Goal: Information Seeking & Learning: Learn about a topic

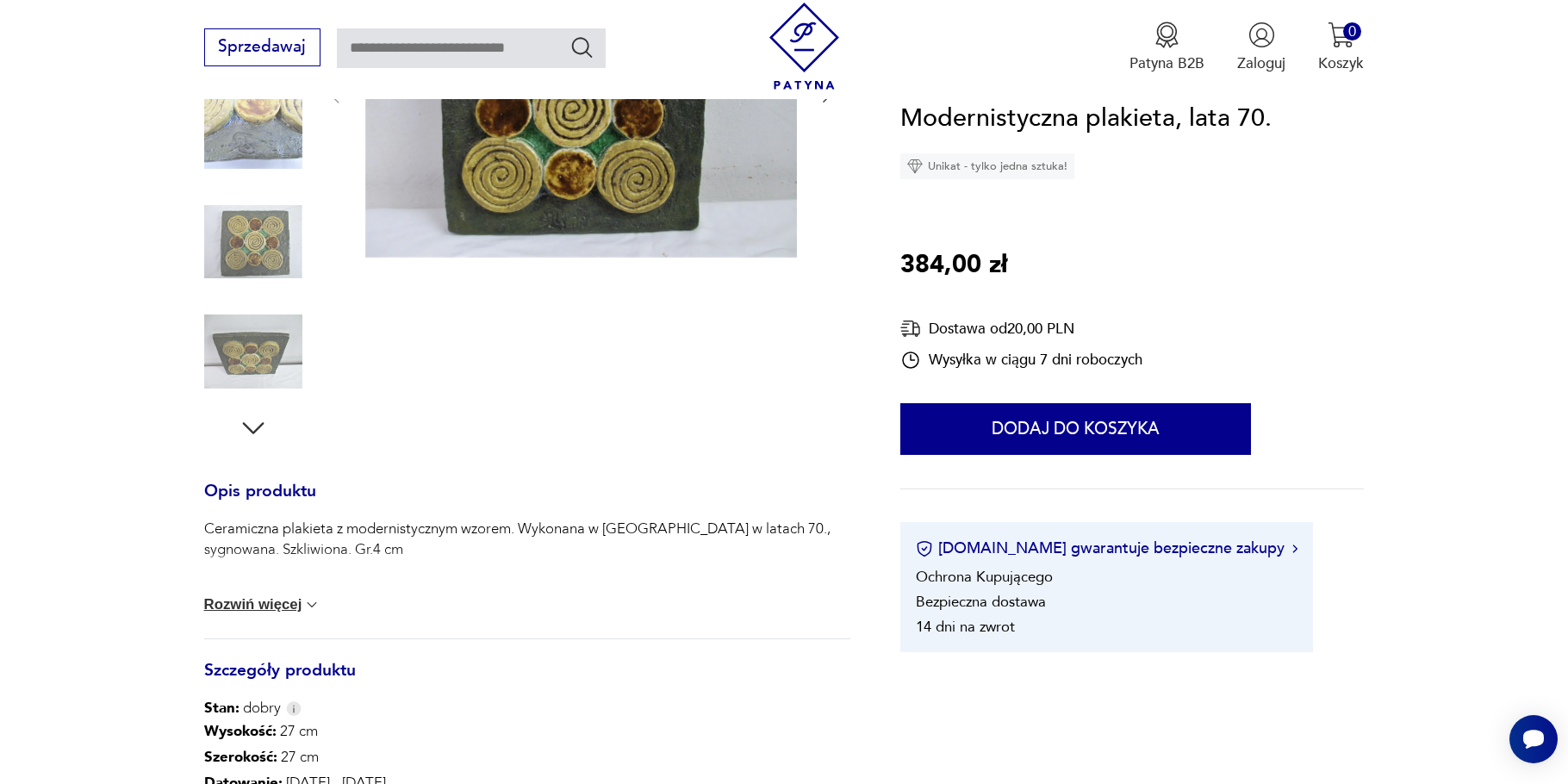
scroll to position [258, 0]
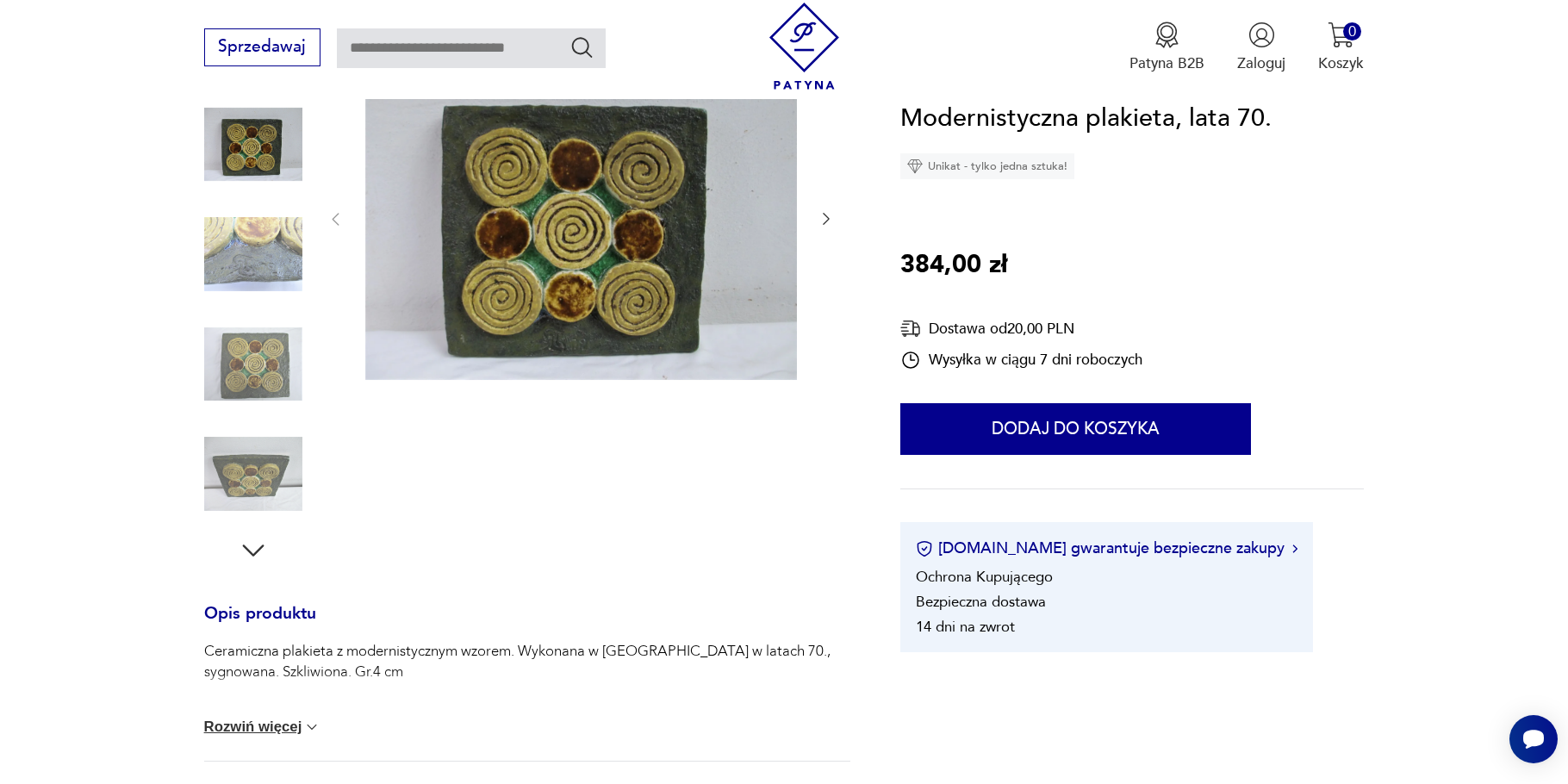
click at [259, 547] on icon "button" at bounding box center [253, 551] width 31 height 31
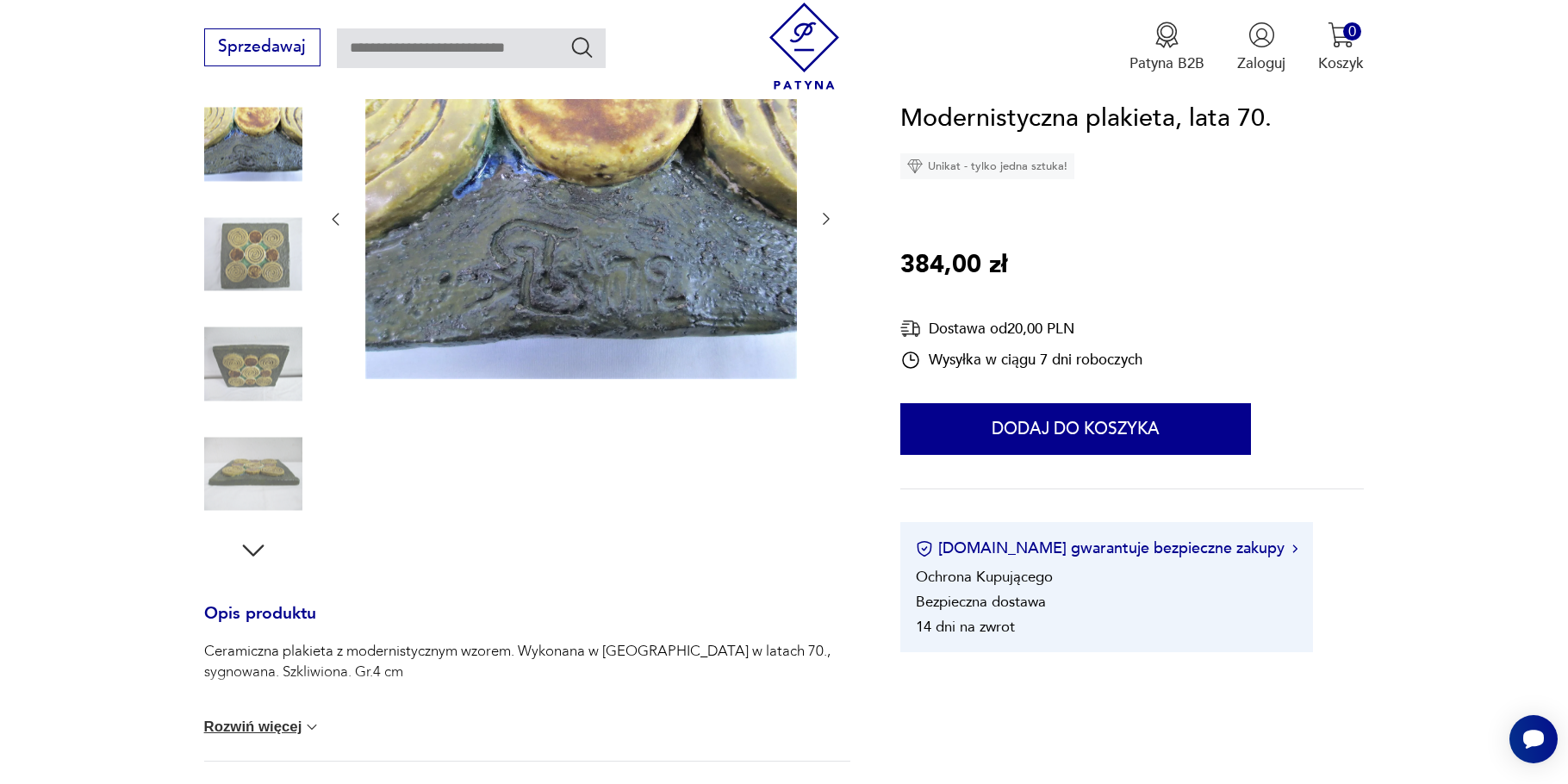
click at [259, 547] on icon "button" at bounding box center [253, 551] width 31 height 31
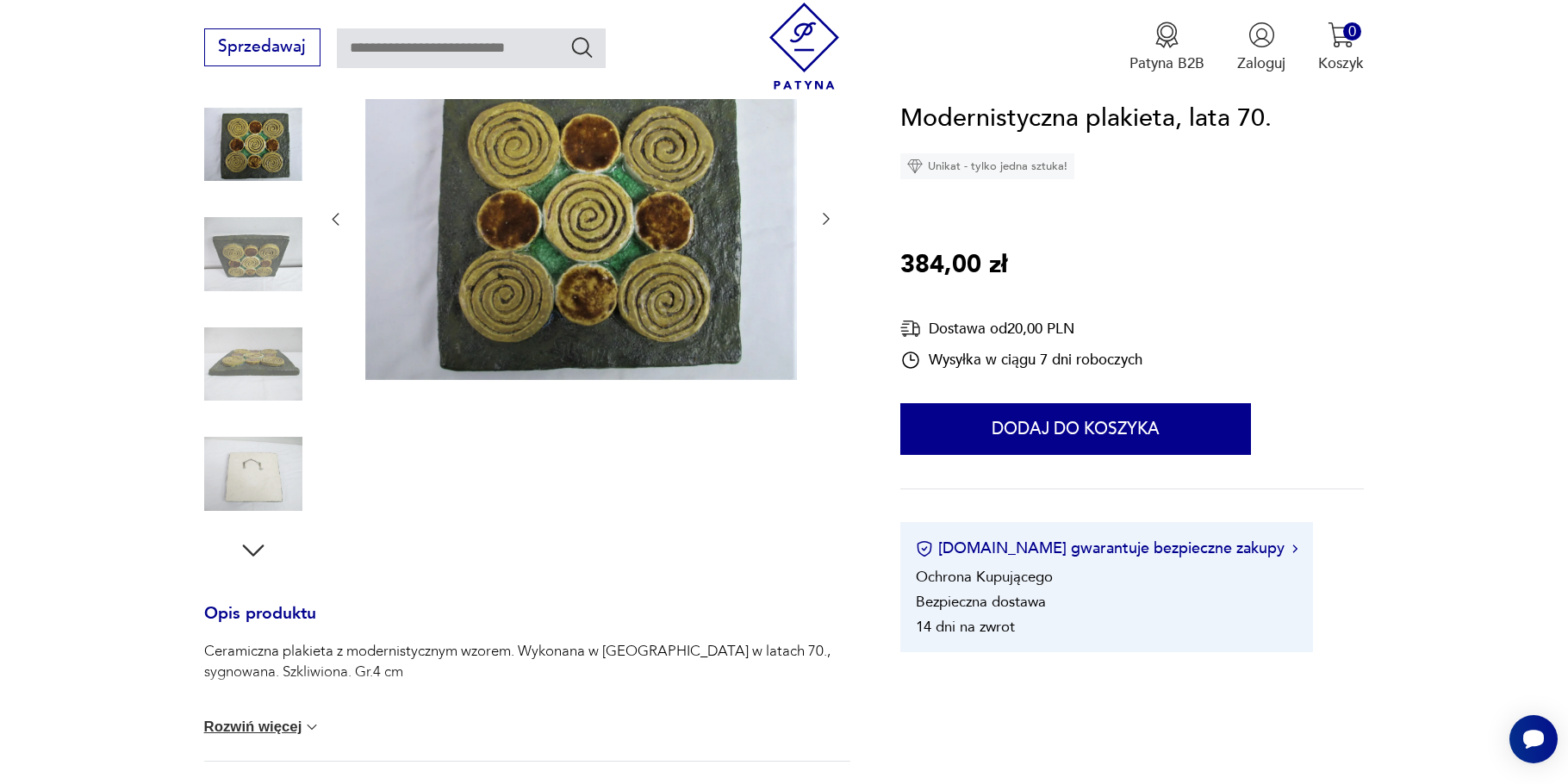
click at [259, 547] on icon "button" at bounding box center [253, 551] width 31 height 31
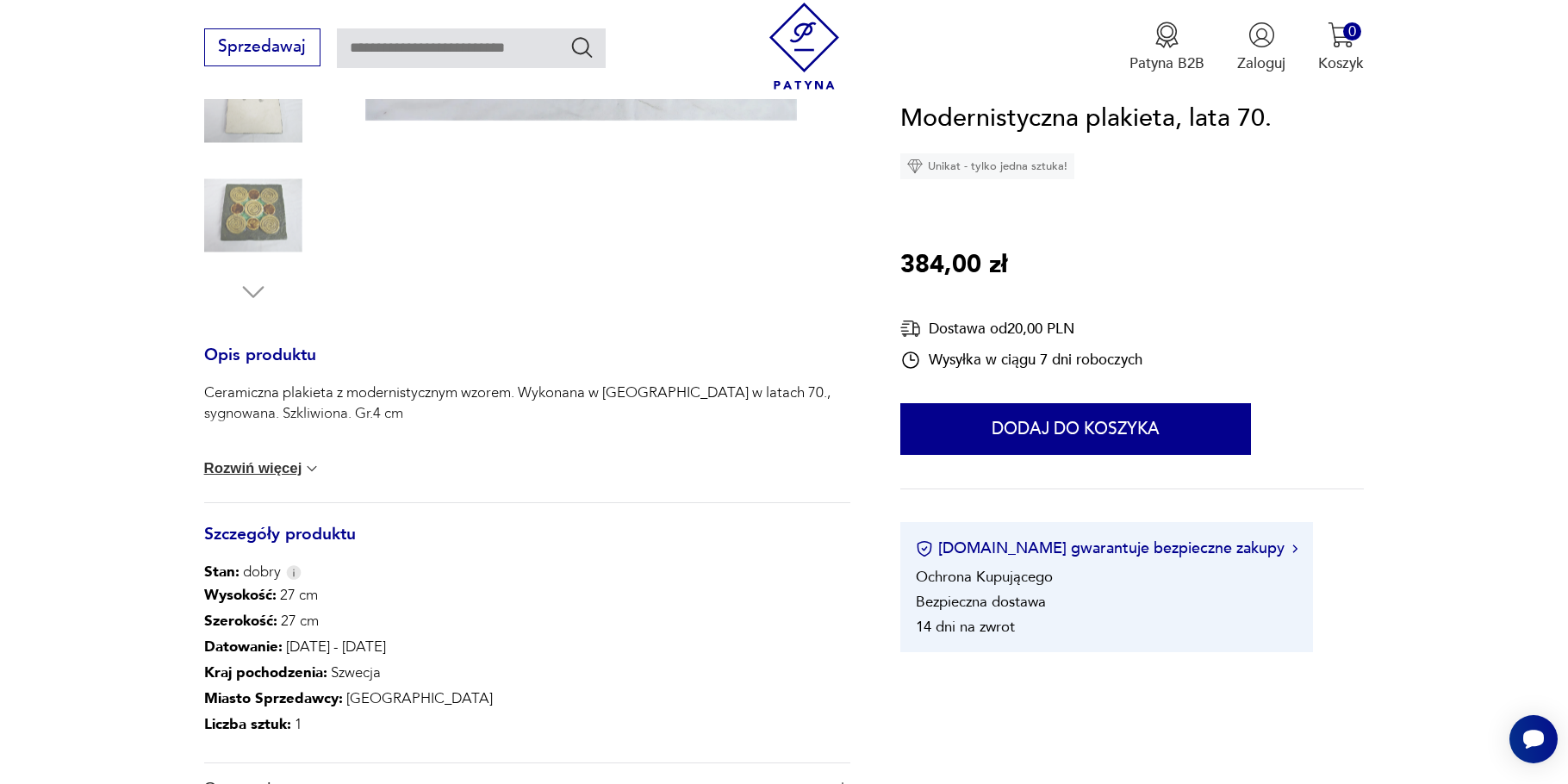
scroll to position [0, 0]
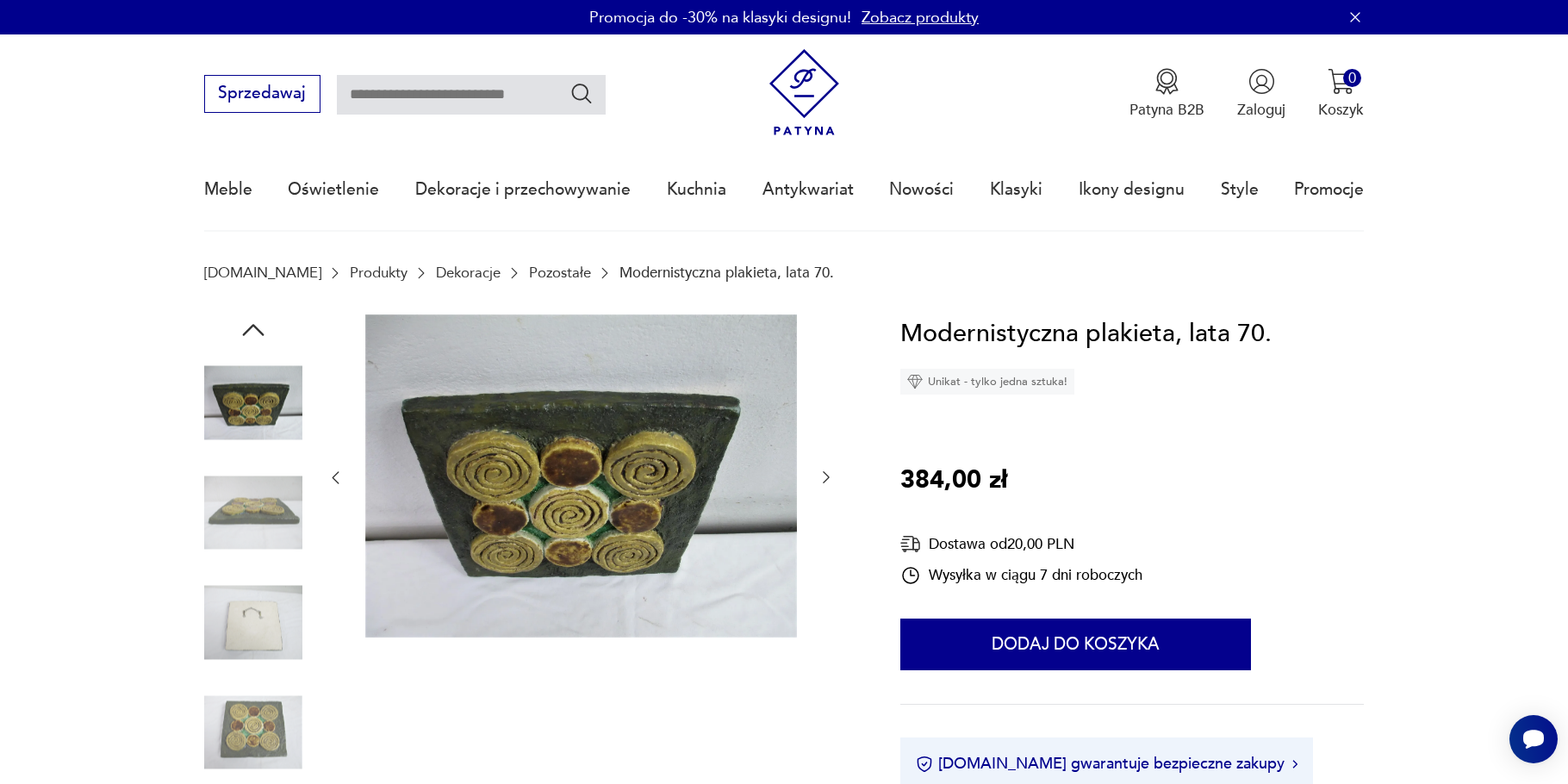
click at [507, 95] on input "text" at bounding box center [472, 95] width 269 height 40
type input "********"
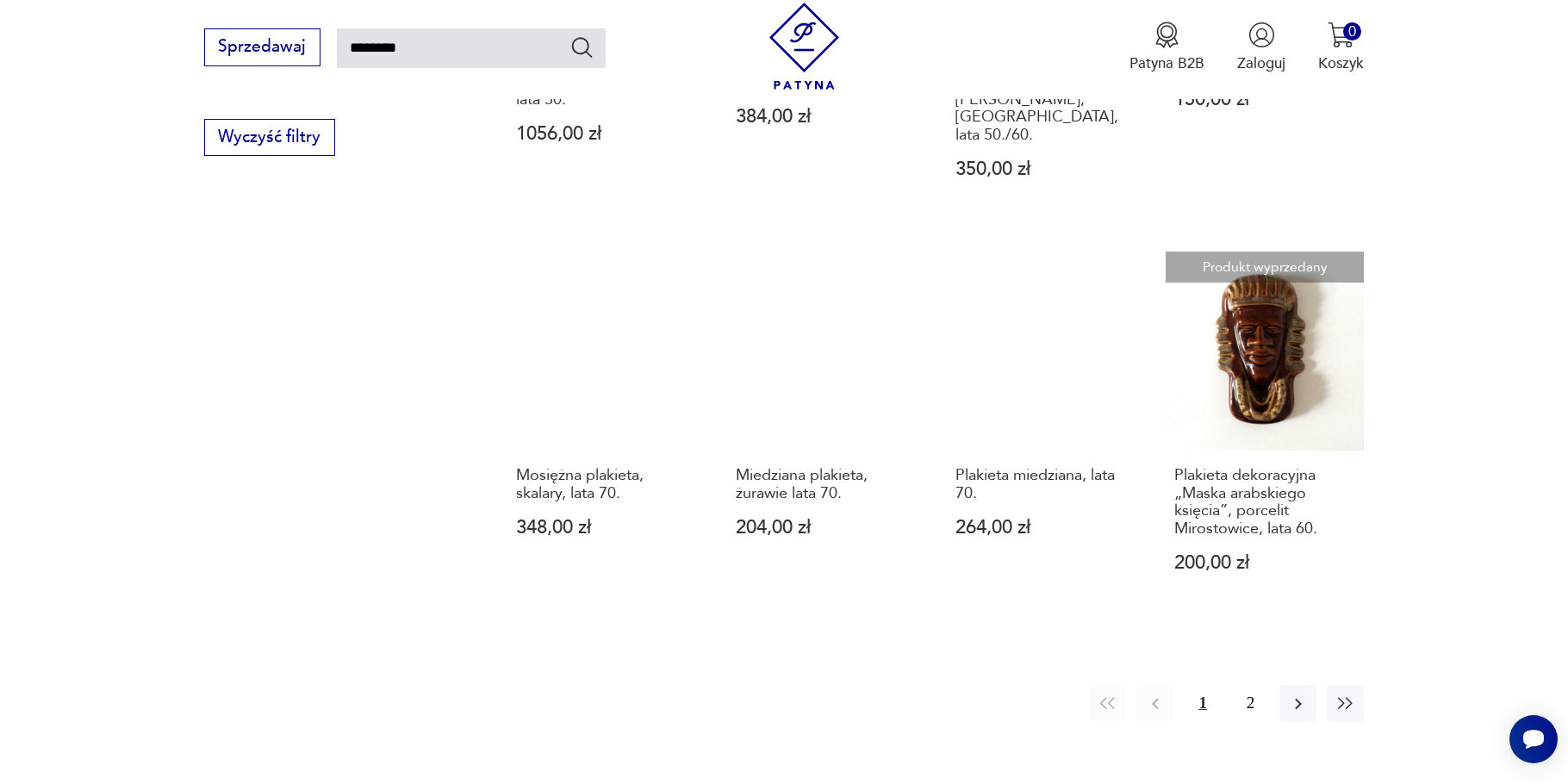
scroll to position [1478, 0]
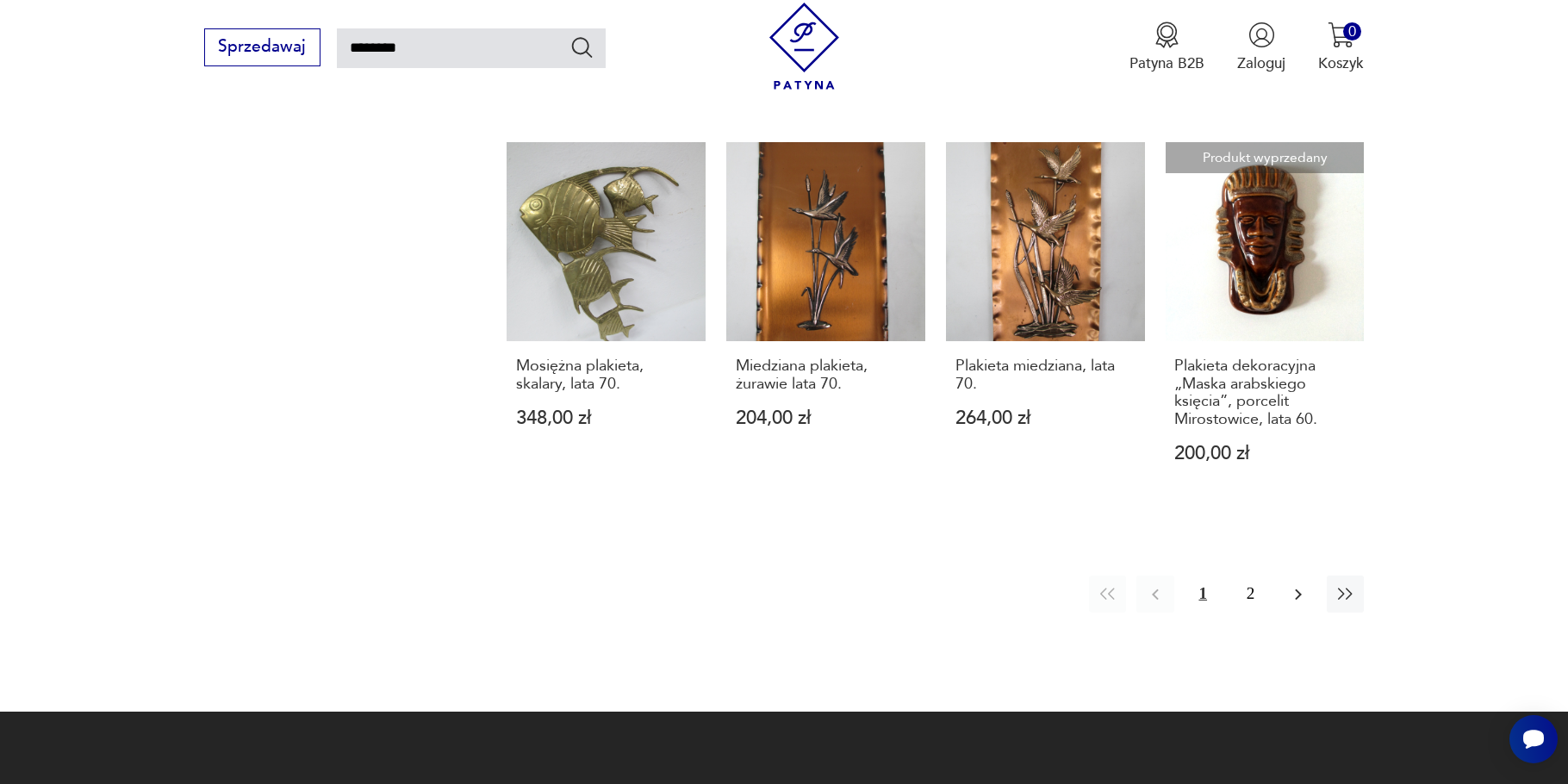
click at [1291, 584] on icon "button" at bounding box center [1297, 594] width 20 height 20
